Goal: Information Seeking & Learning: Learn about a topic

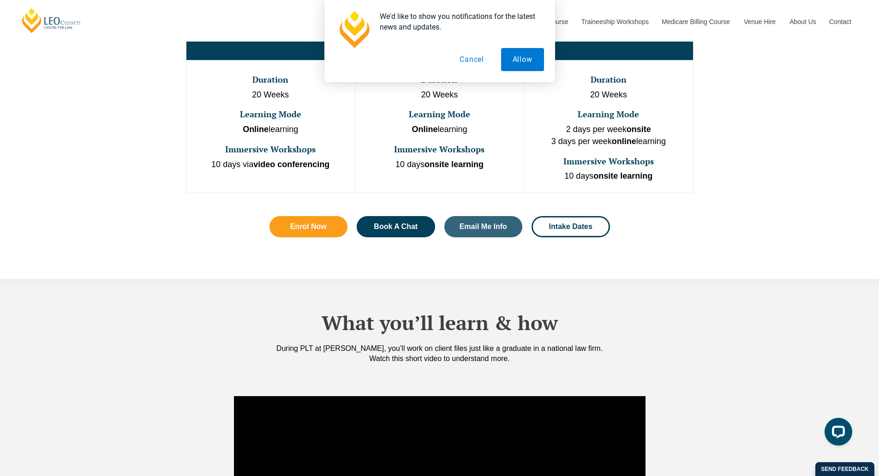
scroll to position [508, 0]
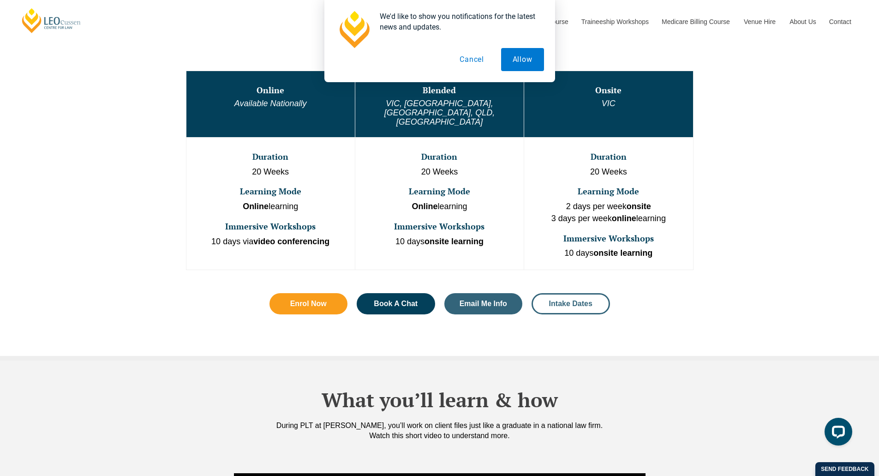
click at [559, 300] on span "Intake Dates" at bounding box center [570, 303] width 43 height 7
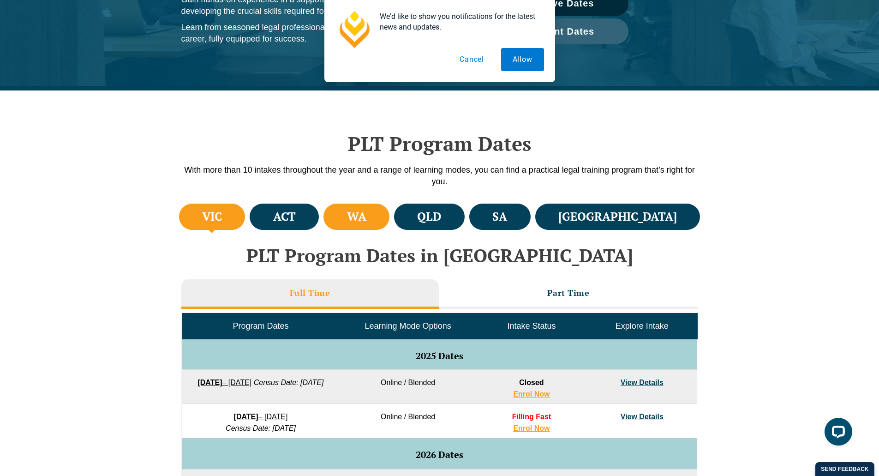
click at [384, 221] on li "WA" at bounding box center [357, 217] width 66 height 26
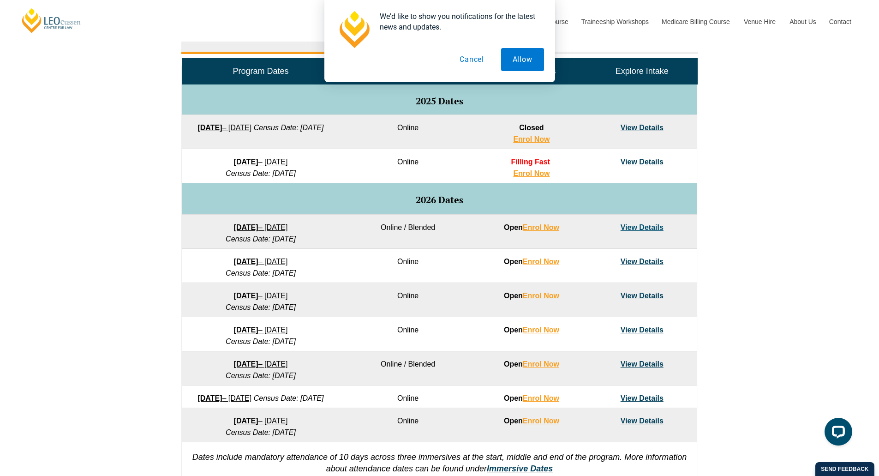
scroll to position [462, 0]
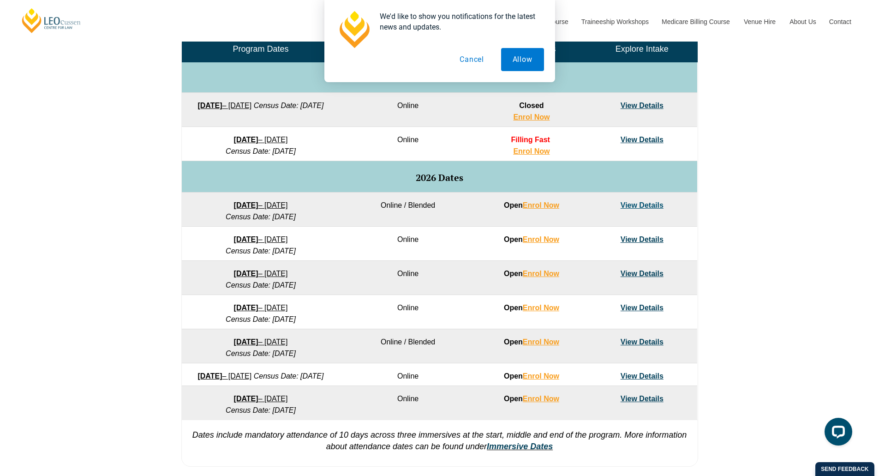
click at [646, 207] on link "View Details" at bounding box center [642, 205] width 43 height 8
